Goal: Task Accomplishment & Management: Manage account settings

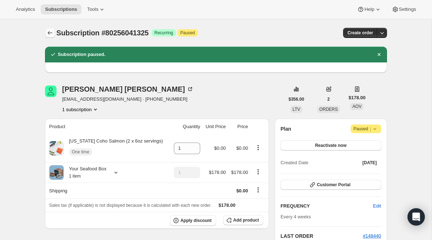
click at [48, 31] on icon "Subscriptions" at bounding box center [49, 32] width 7 height 7
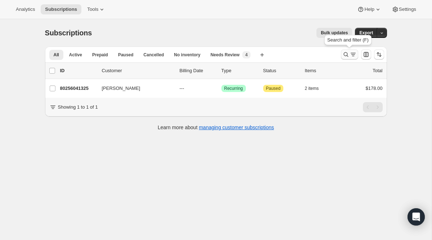
click at [352, 51] on icon "Search and filter results" at bounding box center [353, 54] width 7 height 7
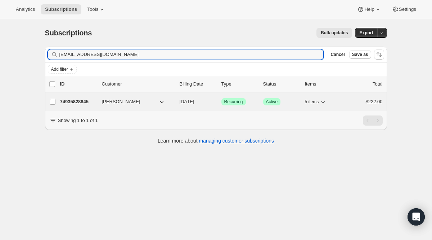
type input "[EMAIL_ADDRESS][DOMAIN_NAME]"
click at [233, 103] on span "Recurring" at bounding box center [233, 102] width 19 height 6
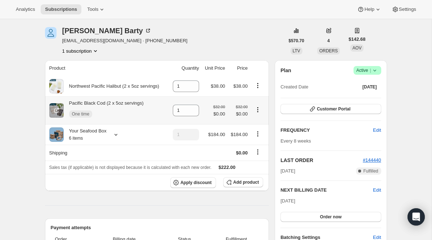
scroll to position [26, 0]
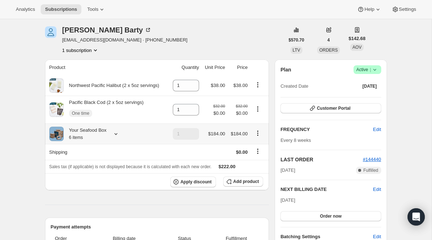
click at [115, 135] on icon at bounding box center [115, 133] width 7 height 7
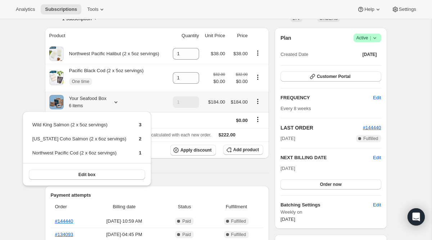
scroll to position [59, 0]
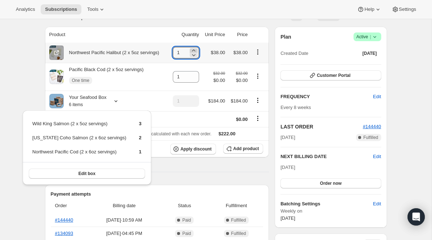
click at [195, 49] on icon at bounding box center [193, 50] width 7 height 7
type input "2"
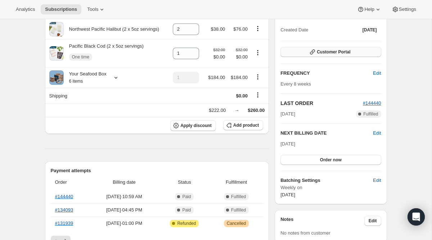
scroll to position [39, 0]
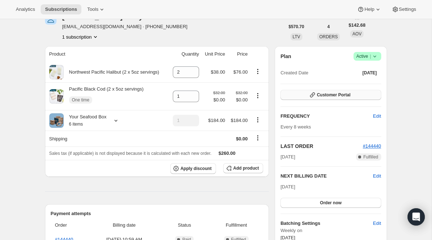
click at [304, 94] on button "Customer Portal" at bounding box center [331, 95] width 100 height 10
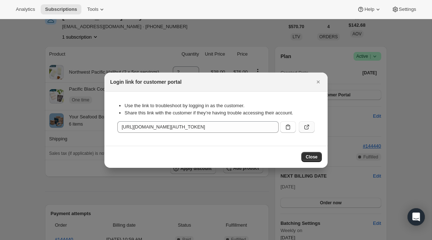
click at [304, 125] on icon ":r1eh:" at bounding box center [306, 126] width 7 height 7
